Goal: Information Seeking & Learning: Learn about a topic

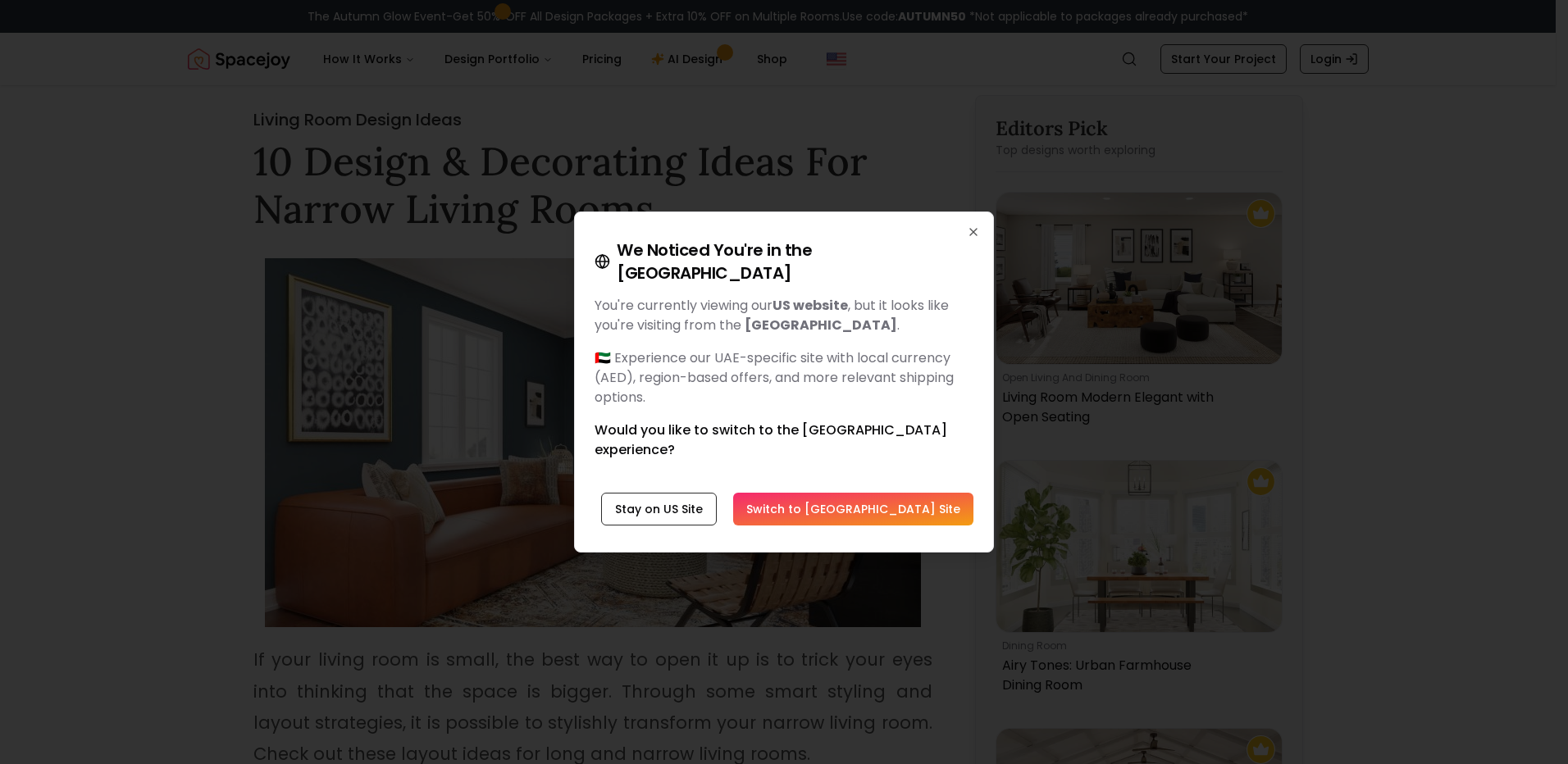
click at [849, 496] on button "Switch to [GEOGRAPHIC_DATA] Site" at bounding box center [853, 509] width 240 height 33
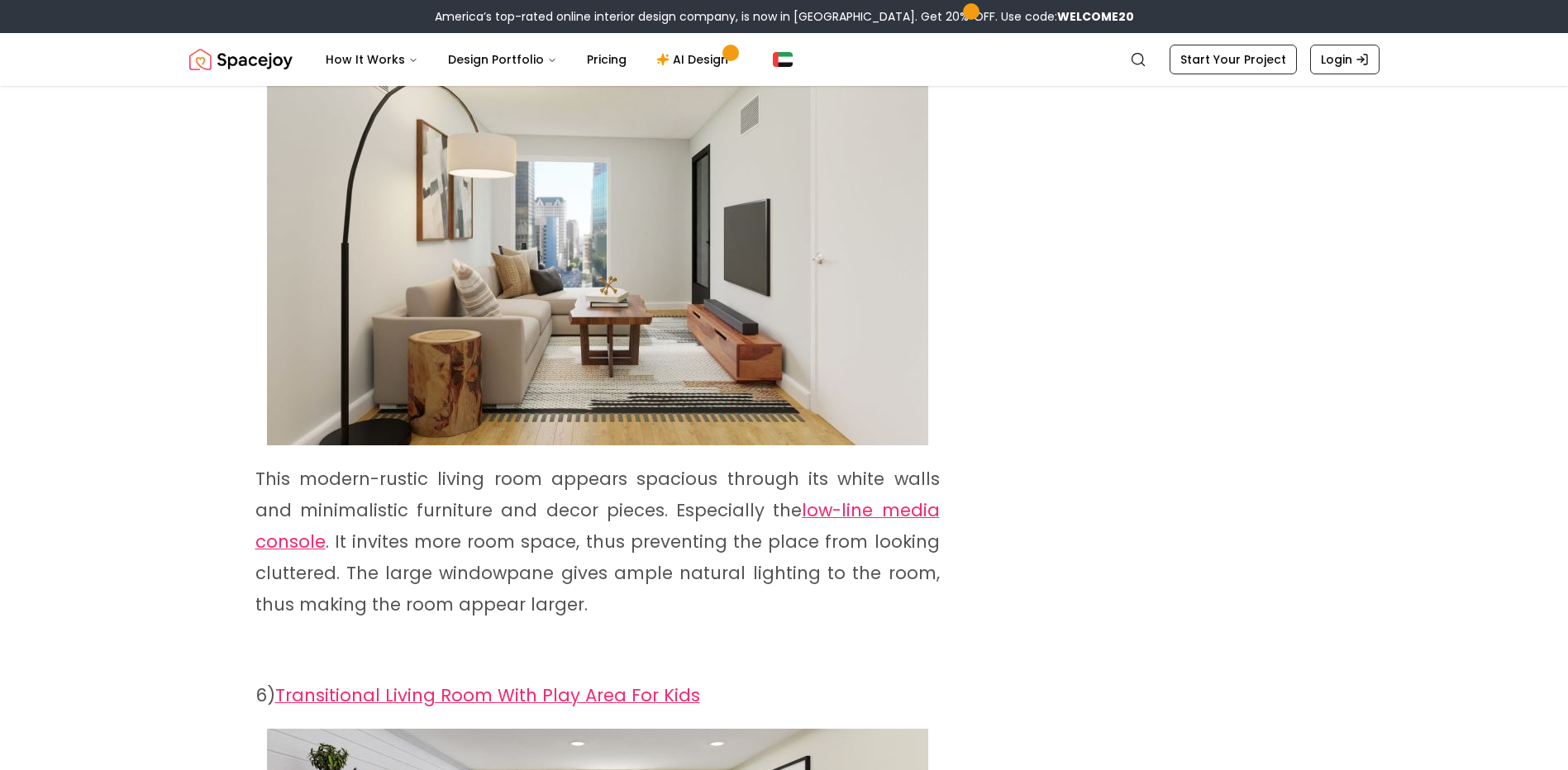
scroll to position [3800, 0]
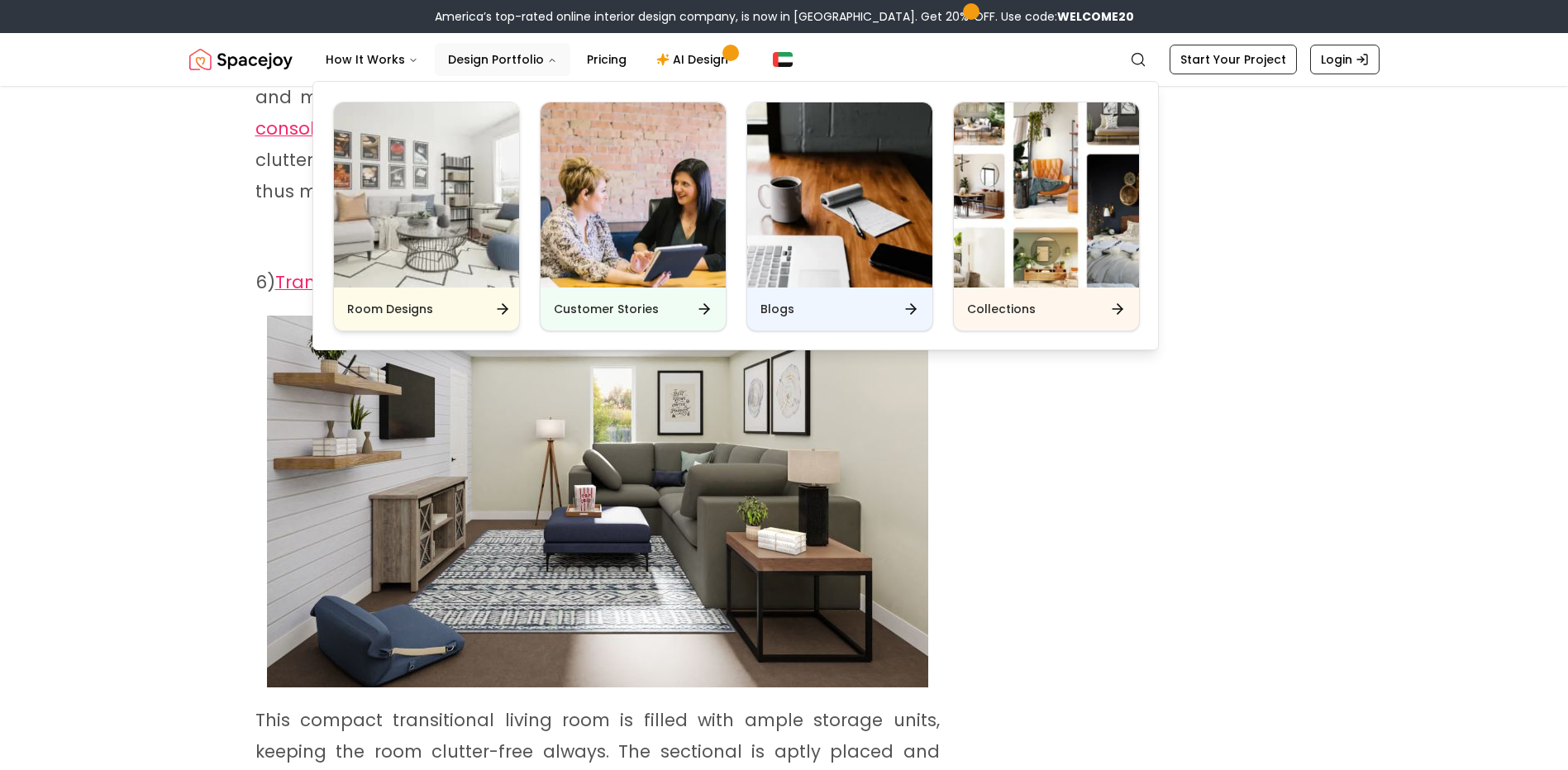
click at [454, 207] on img "Main" at bounding box center [426, 194] width 186 height 185
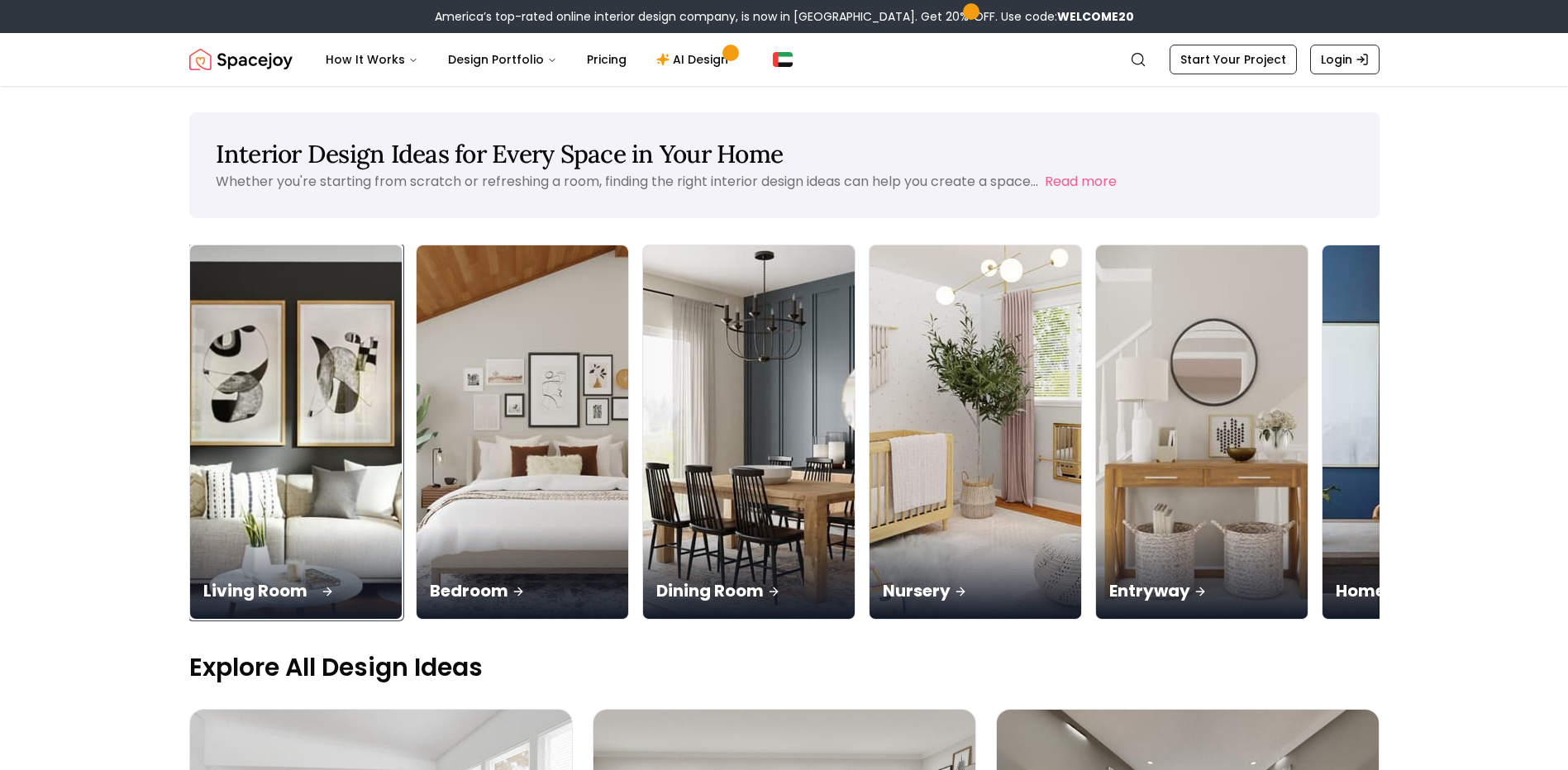
click at [285, 468] on img at bounding box center [295, 432] width 222 height 392
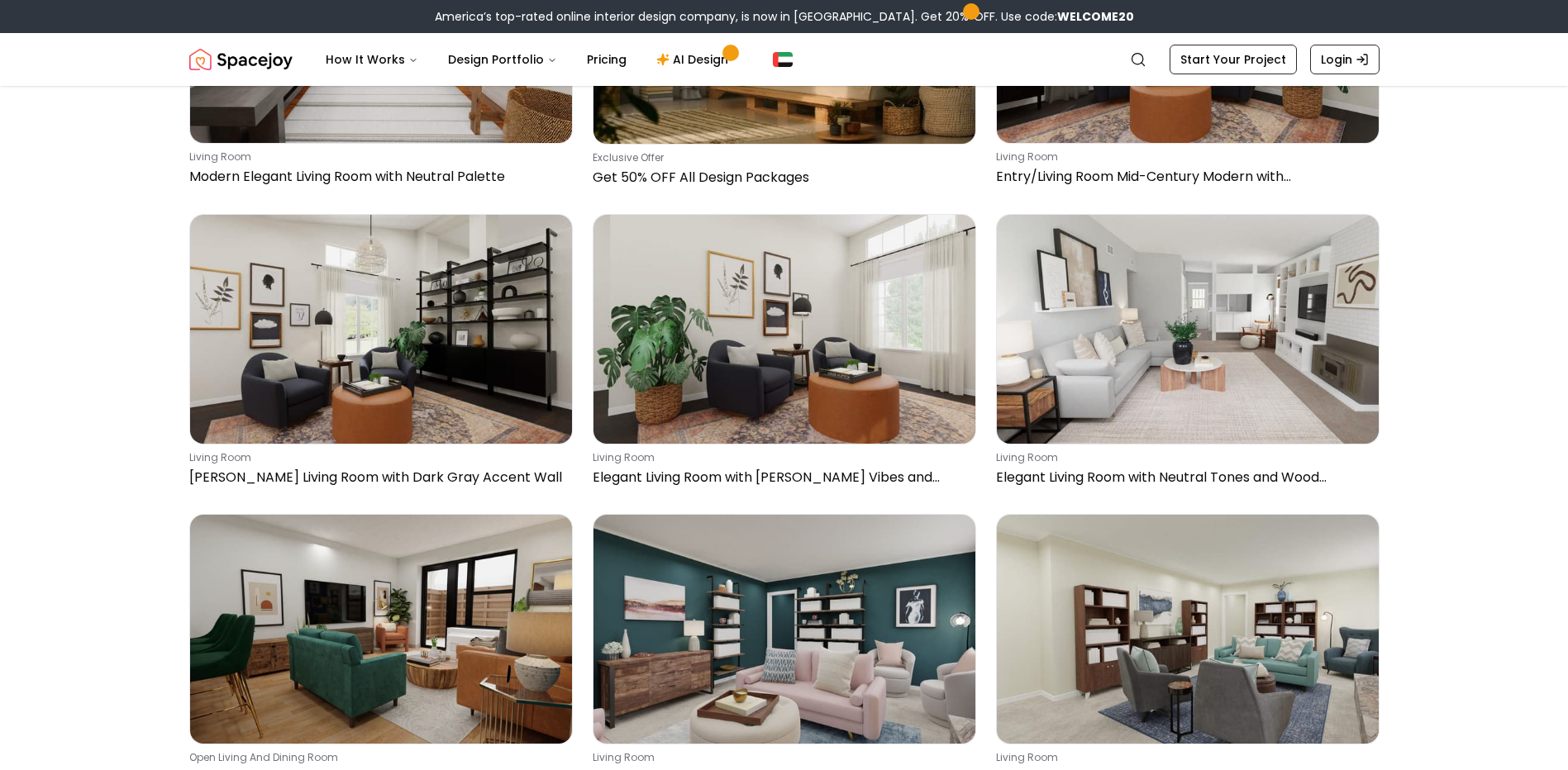
scroll to position [1900, 0]
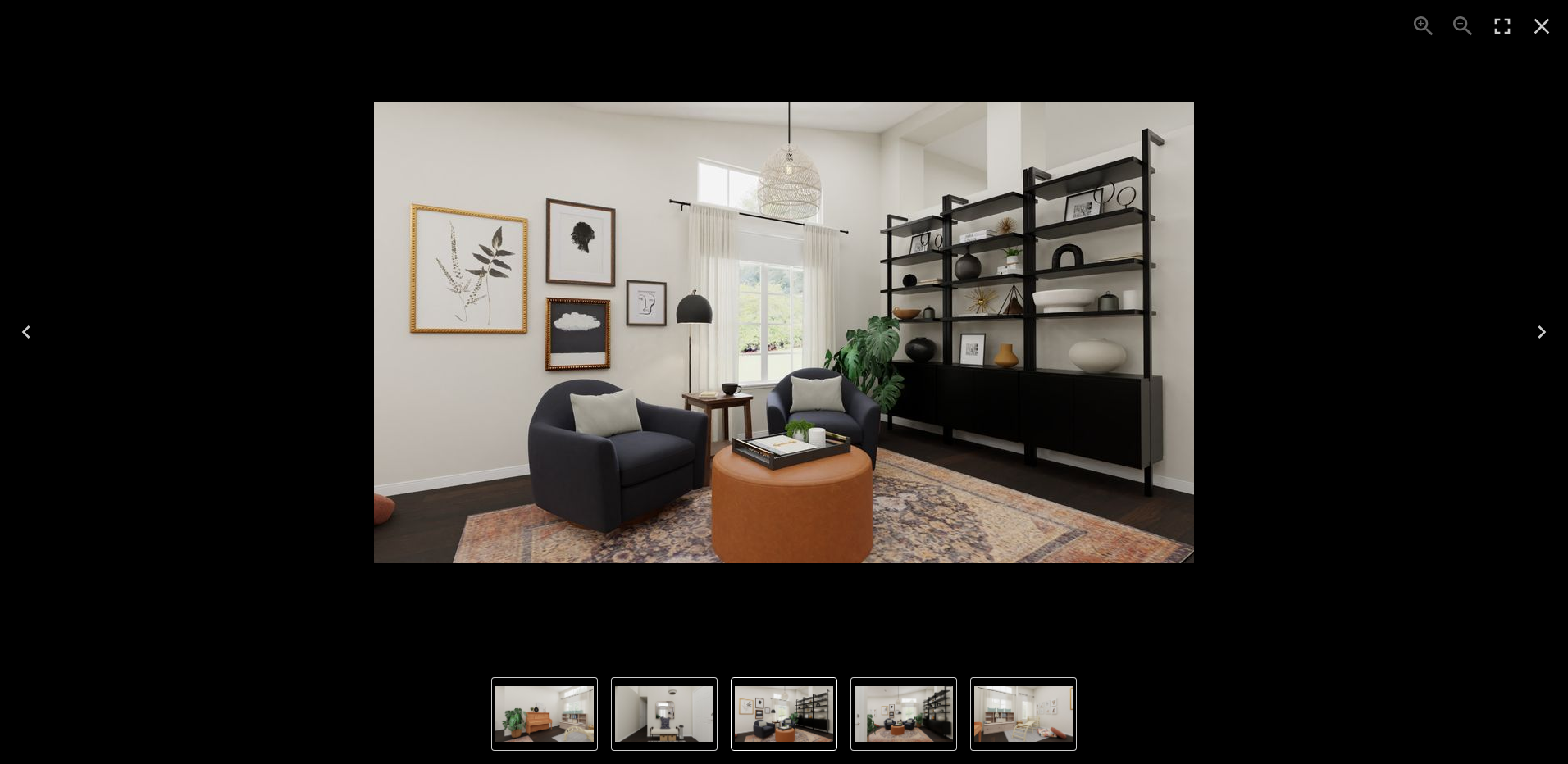
click at [1549, 330] on icon "Next" at bounding box center [1541, 331] width 26 height 26
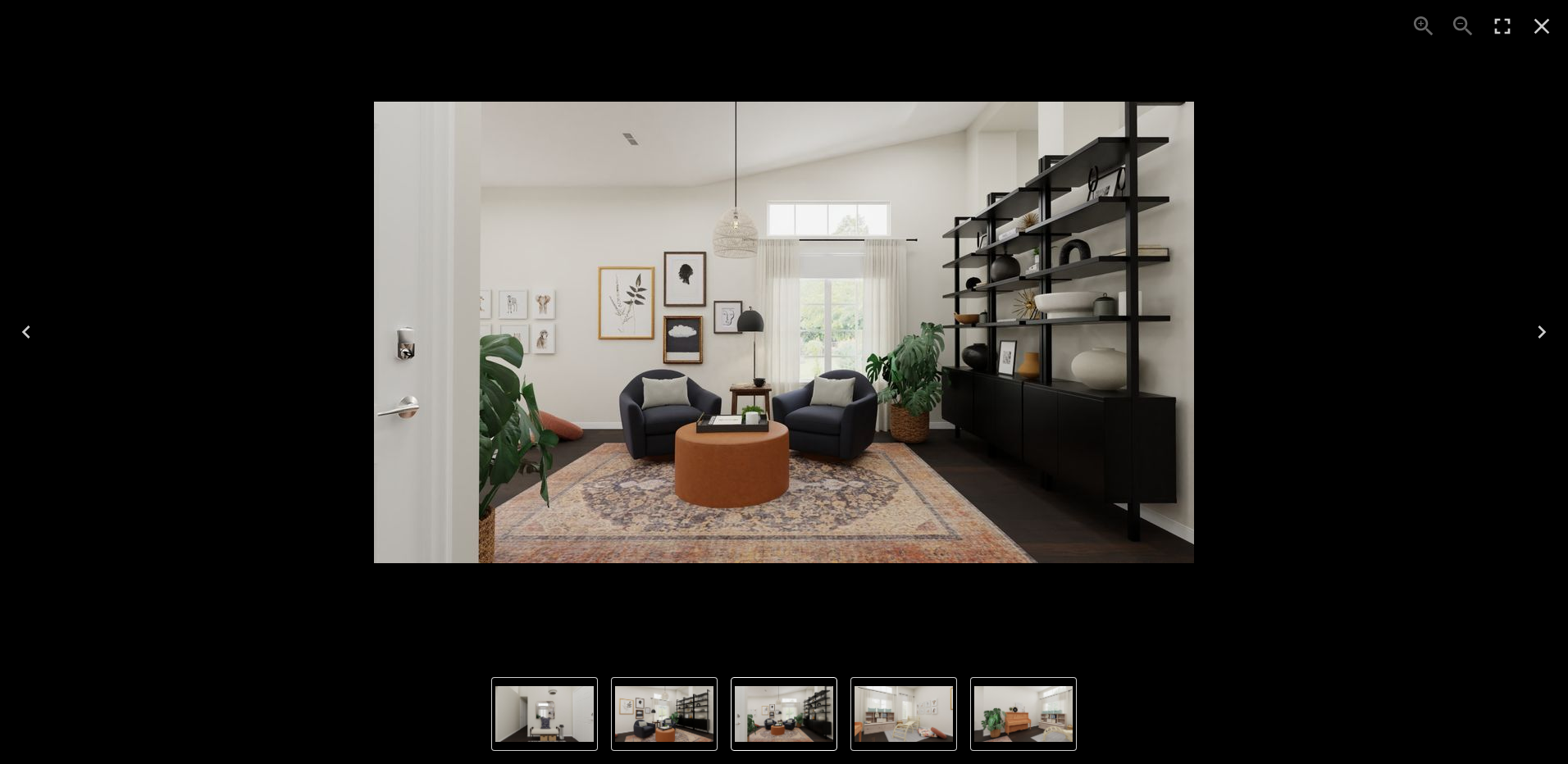
click at [1549, 330] on icon "Next" at bounding box center [1541, 331] width 26 height 26
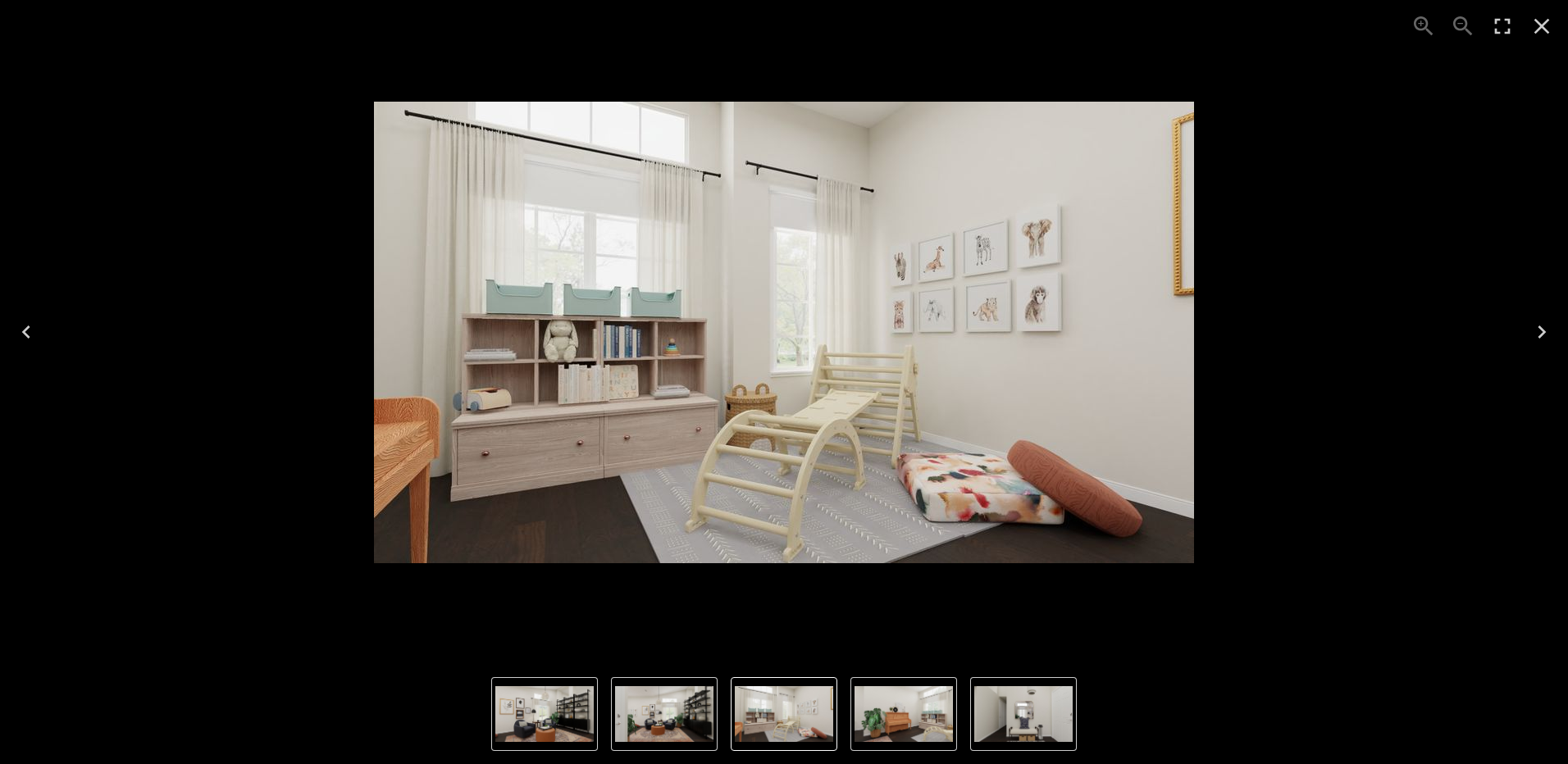
click at [1549, 330] on icon "Next" at bounding box center [1541, 331] width 26 height 26
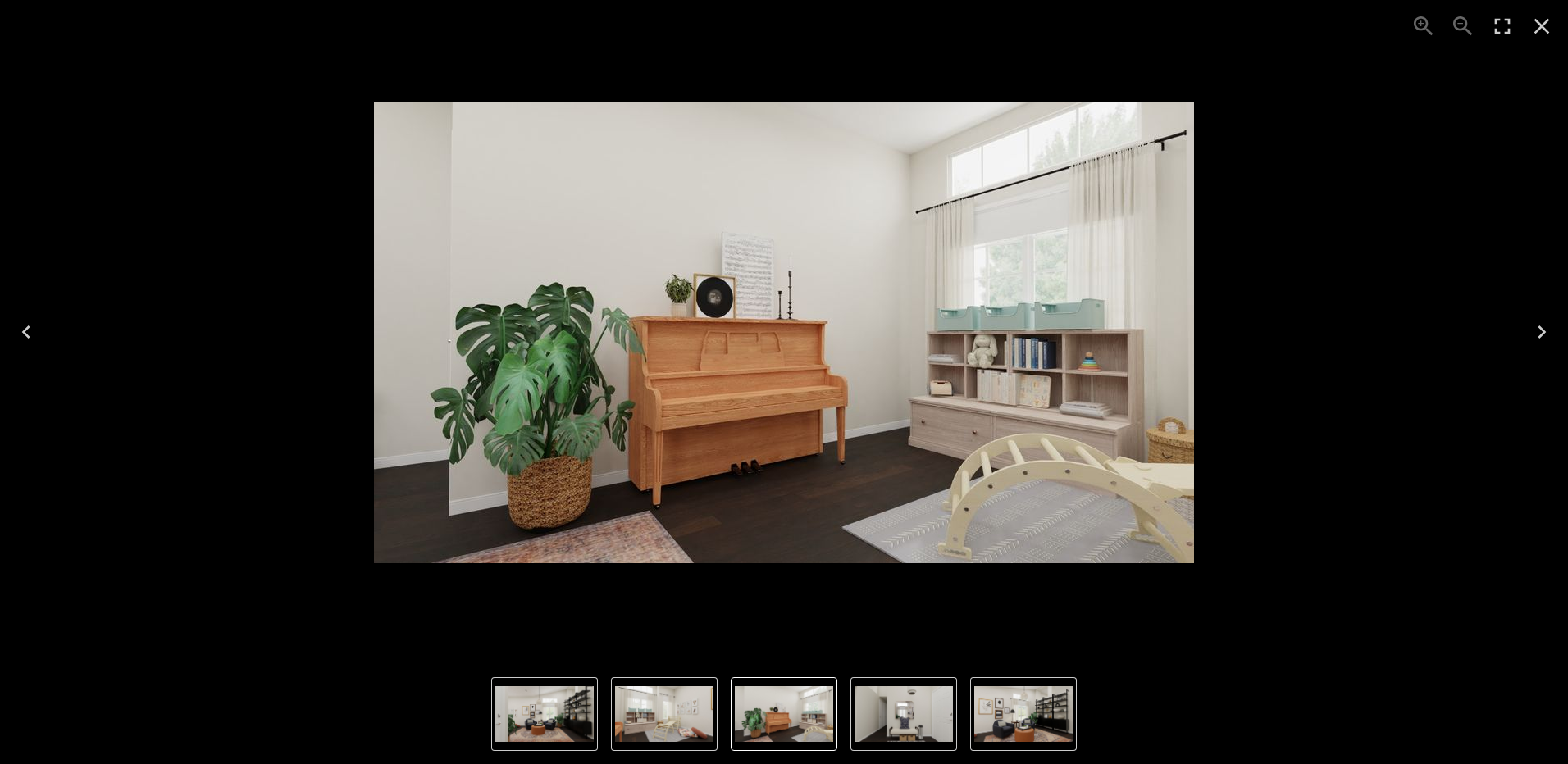
click at [1549, 330] on icon "Next" at bounding box center [1541, 331] width 26 height 26
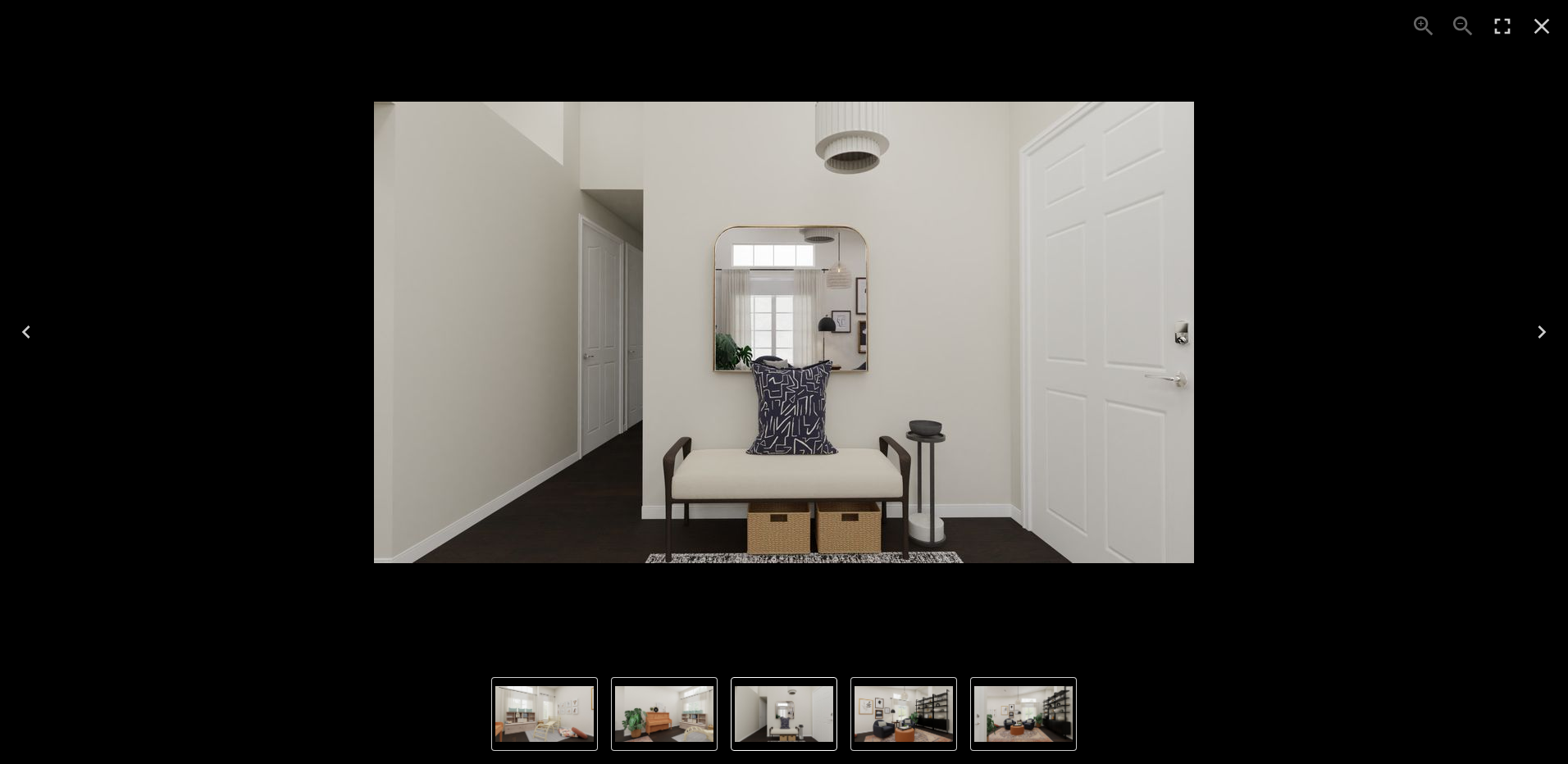
click at [1549, 330] on icon "Next" at bounding box center [1541, 331] width 26 height 26
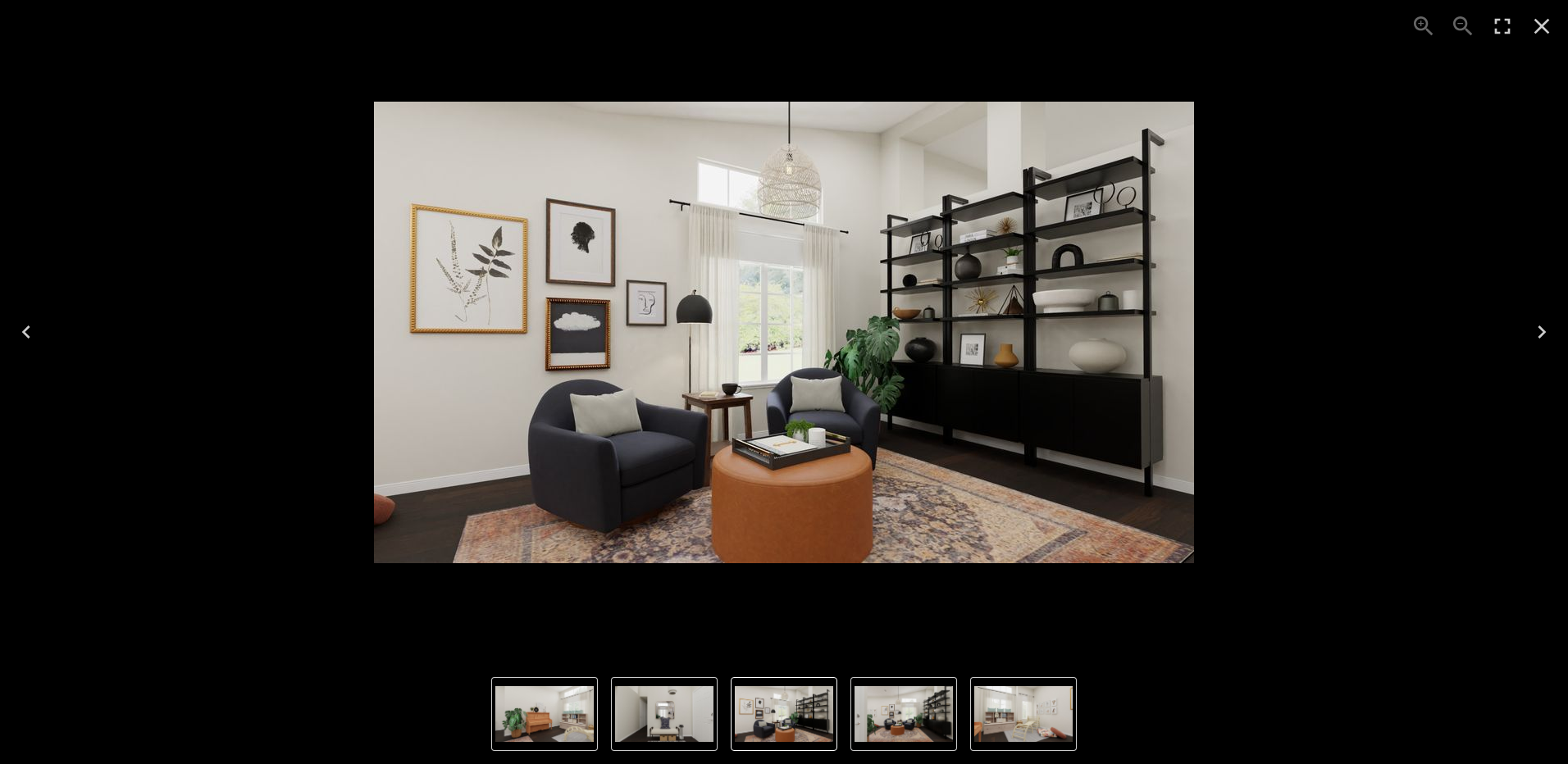
click at [1544, 25] on icon "Close" at bounding box center [1542, 27] width 15 height 15
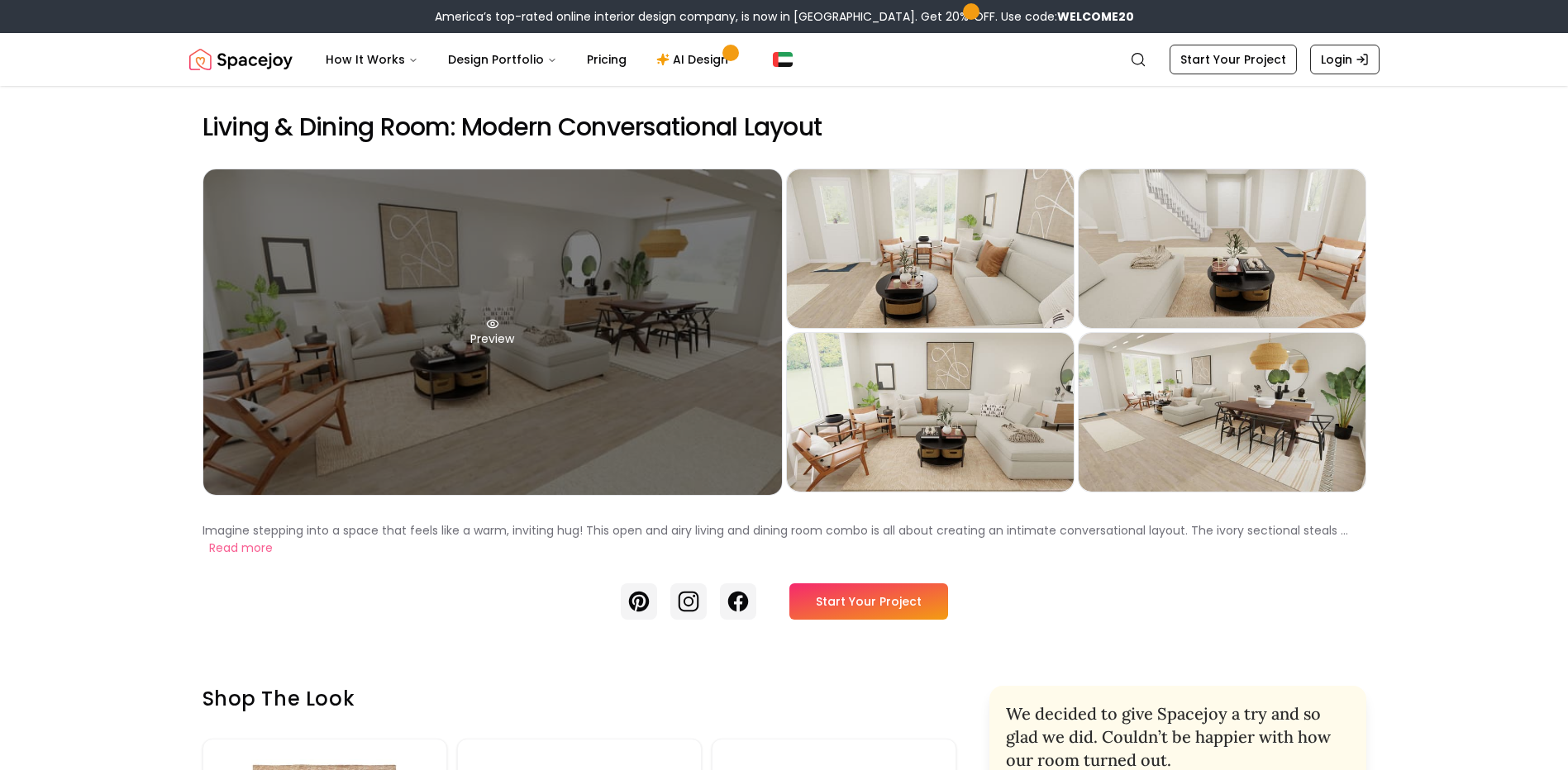
click at [536, 374] on div "Preview" at bounding box center [493, 331] width 579 height 325
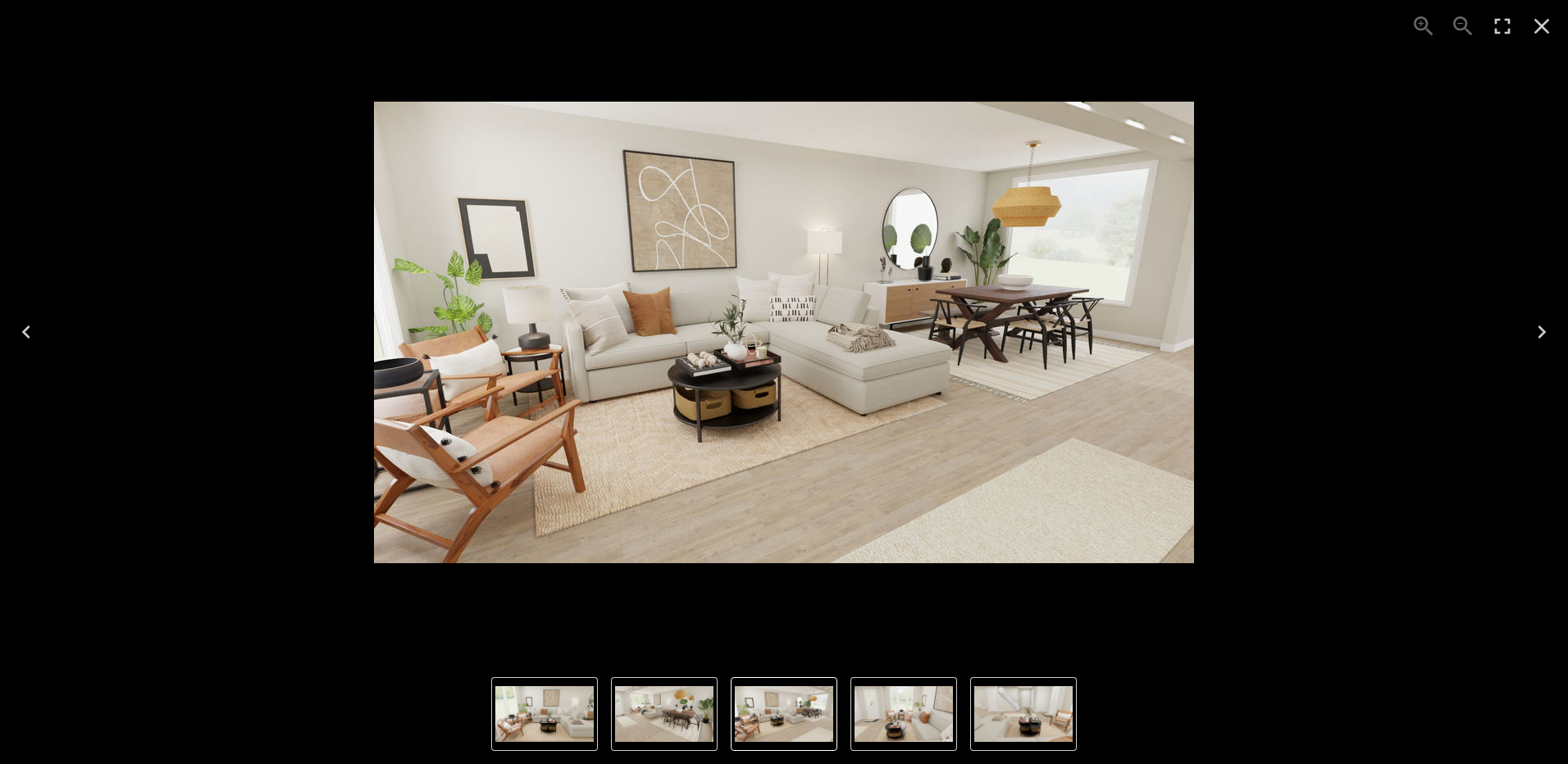
click at [1541, 28] on icon "Close" at bounding box center [1542, 27] width 15 height 15
